Goal: Task Accomplishment & Management: Use online tool/utility

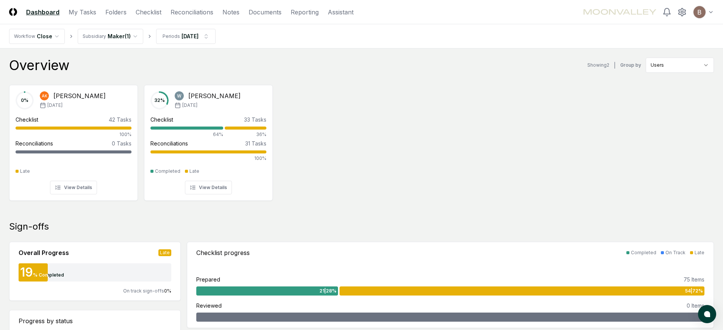
click at [338, 181] on div "0 % AK [PERSON_NAME] [DATE] Checklist 42 Tasks 100% Reconciliations 0 Tasks - L…" at bounding box center [361, 142] width 723 height 127
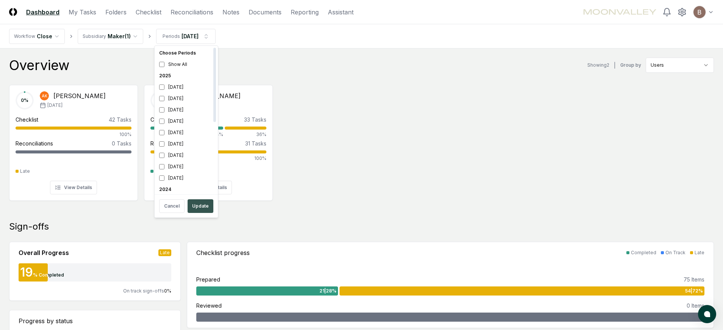
click at [198, 210] on button "Update" at bounding box center [201, 206] width 26 height 14
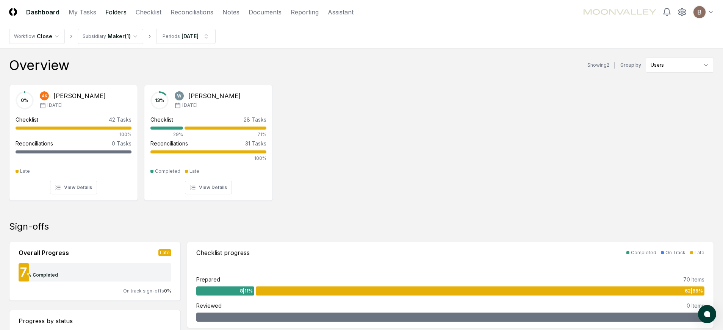
click at [113, 14] on link "Folders" at bounding box center [115, 12] width 21 height 9
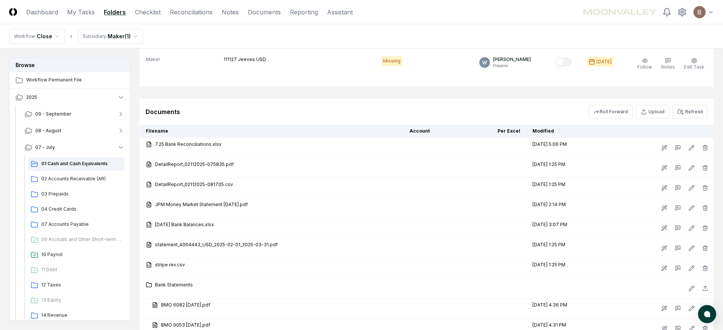
scroll to position [2191, 0]
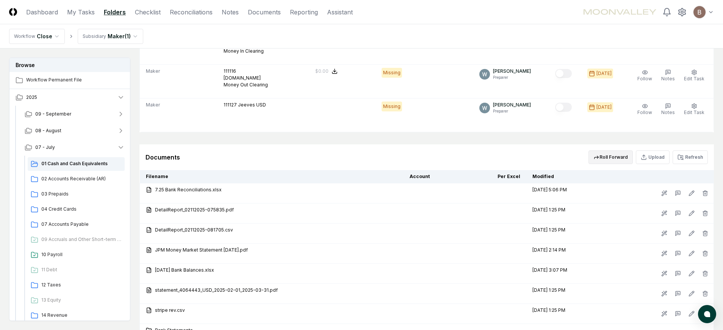
click at [621, 151] on button "Roll Forward" at bounding box center [610, 157] width 44 height 14
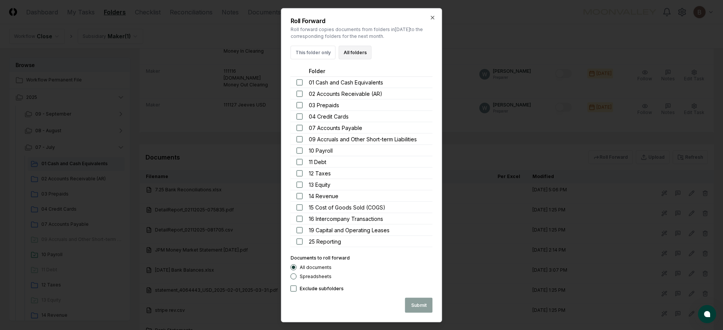
click at [350, 52] on button "All folders" at bounding box center [355, 52] width 33 height 14
click at [423, 302] on button "Submit" at bounding box center [419, 304] width 28 height 15
